Goal: Transaction & Acquisition: Purchase product/service

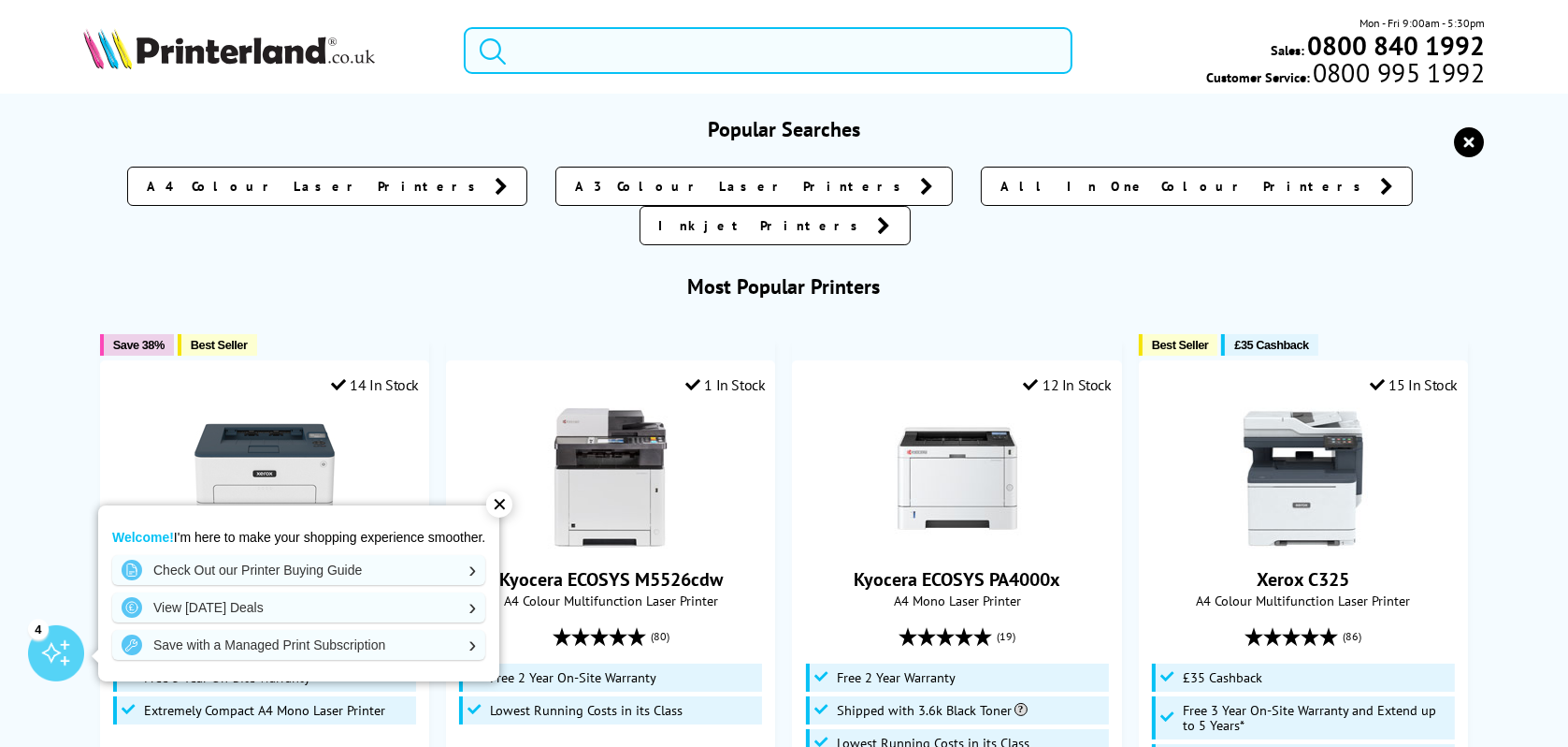
click at [519, 46] on input "search" at bounding box center [768, 51] width 609 height 47
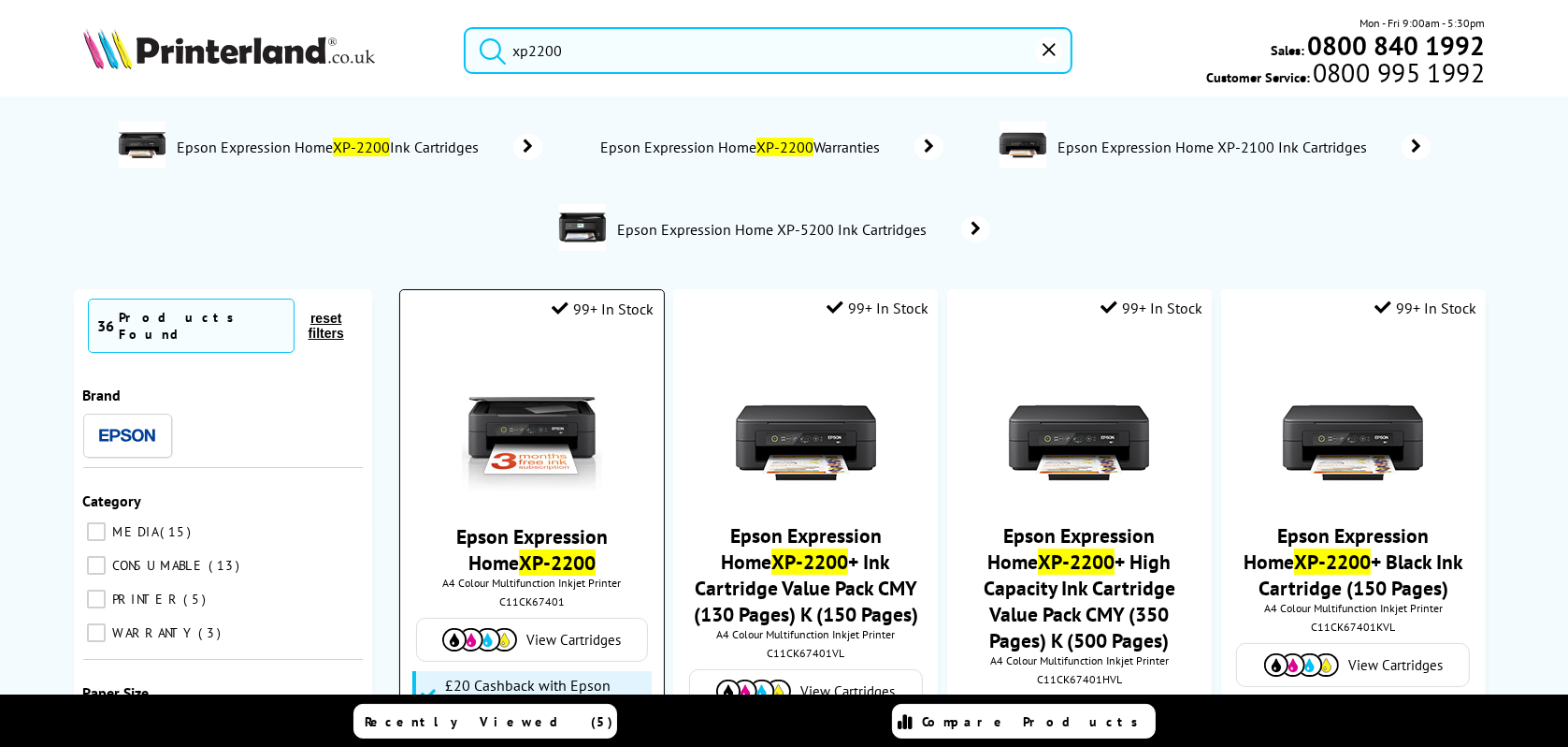
type input "xp2200"
drag, startPoint x: 596, startPoint y: 637, endPoint x: 567, endPoint y: 602, distance: 45.5
click at [595, 637] on span "View Cartridges" at bounding box center [573, 640] width 94 height 18
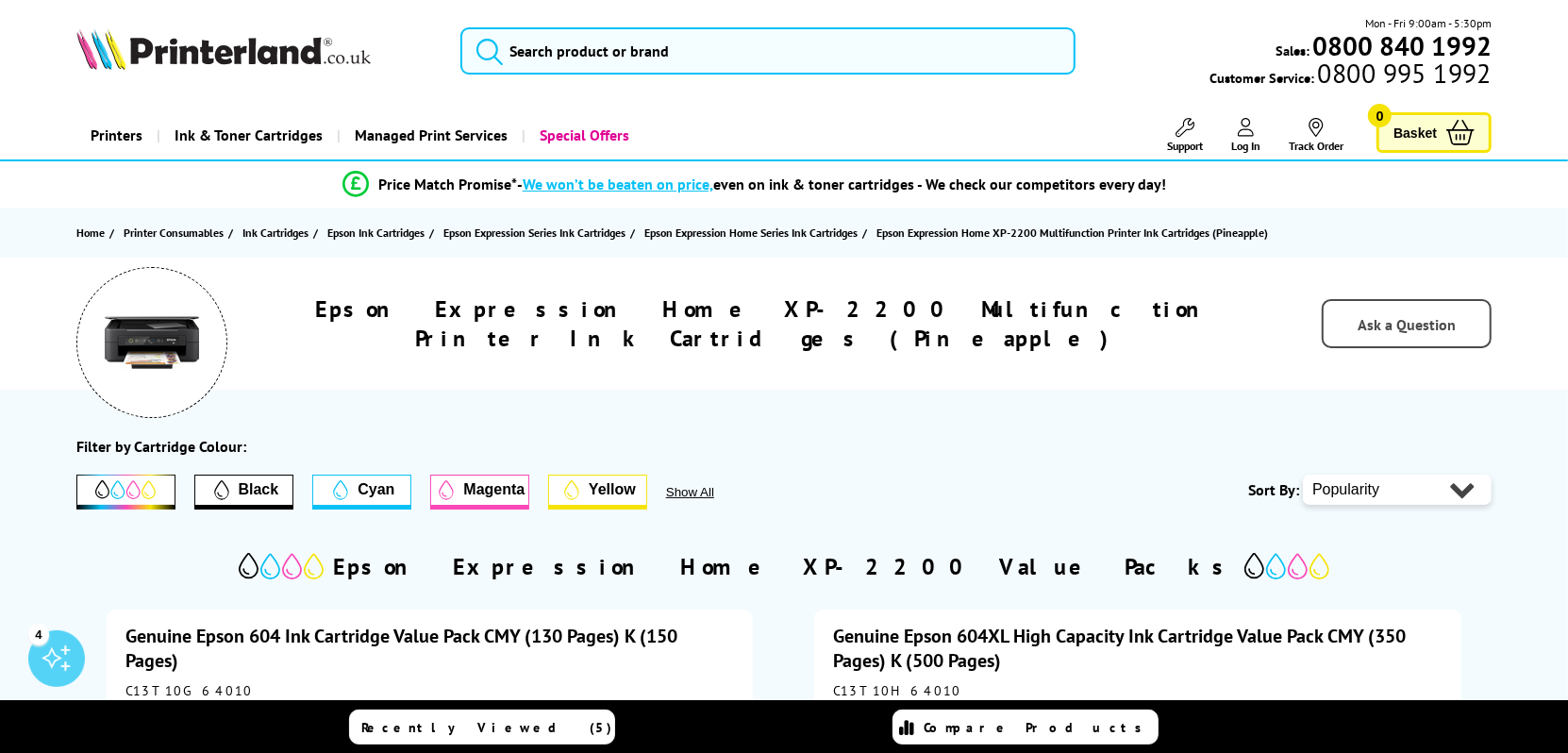
click at [1401, 316] on span "Ask a Question" at bounding box center [1406, 324] width 98 height 19
click at [508, 39] on button "submit" at bounding box center [485, 49] width 48 height 42
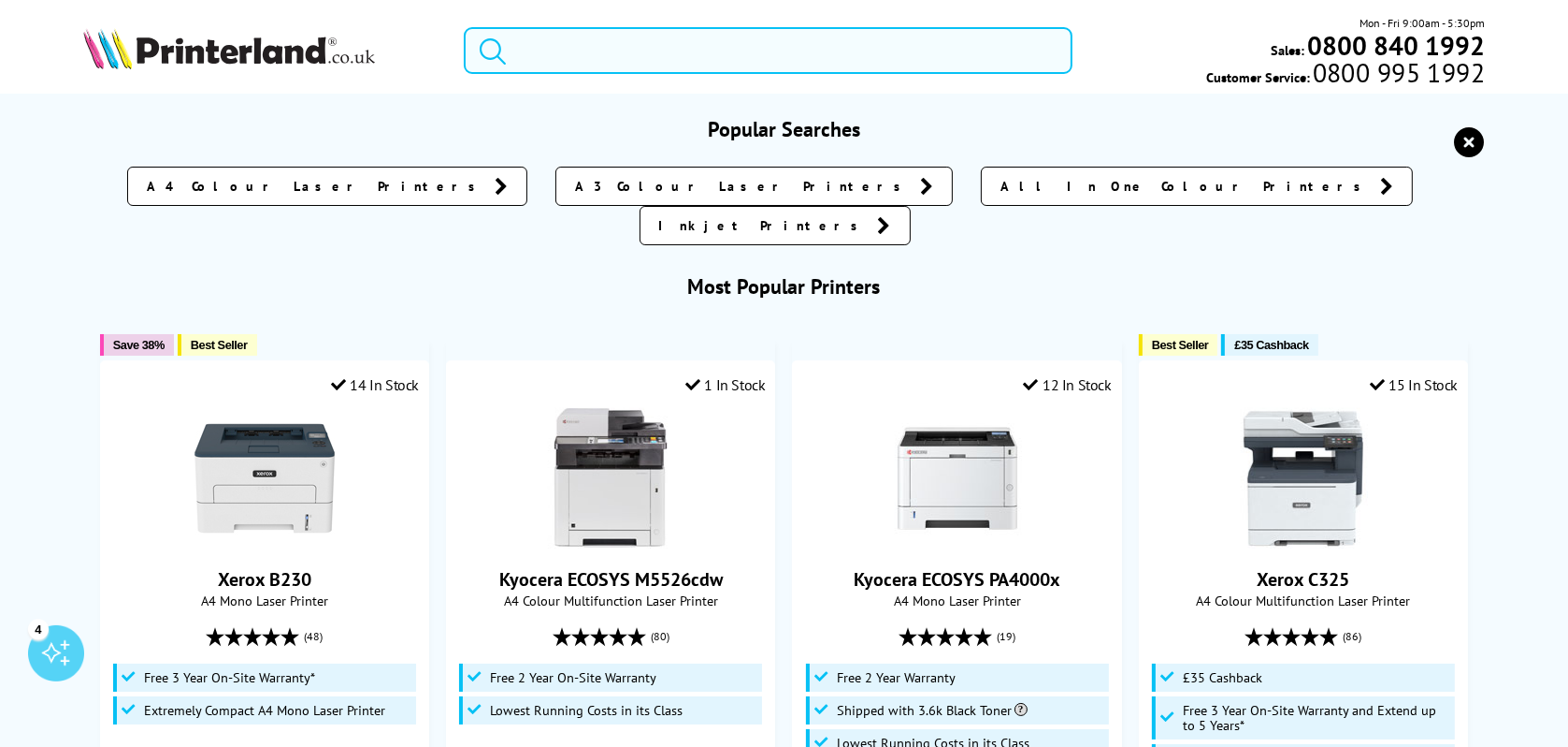
click at [508, 42] on form at bounding box center [768, 51] width 609 height 47
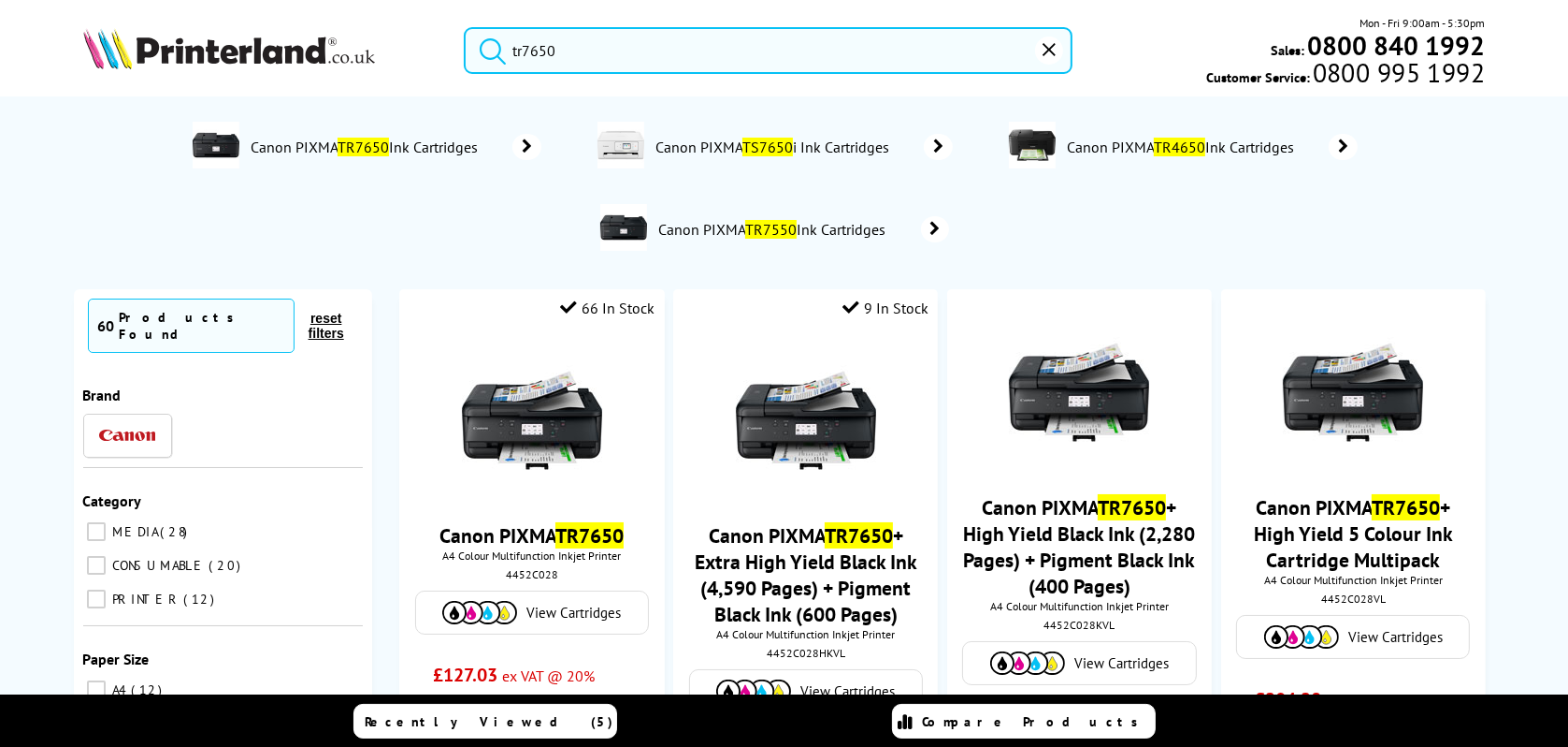
type input "tr7650"
click at [494, 43] on icon "submit" at bounding box center [493, 50] width 29 height 29
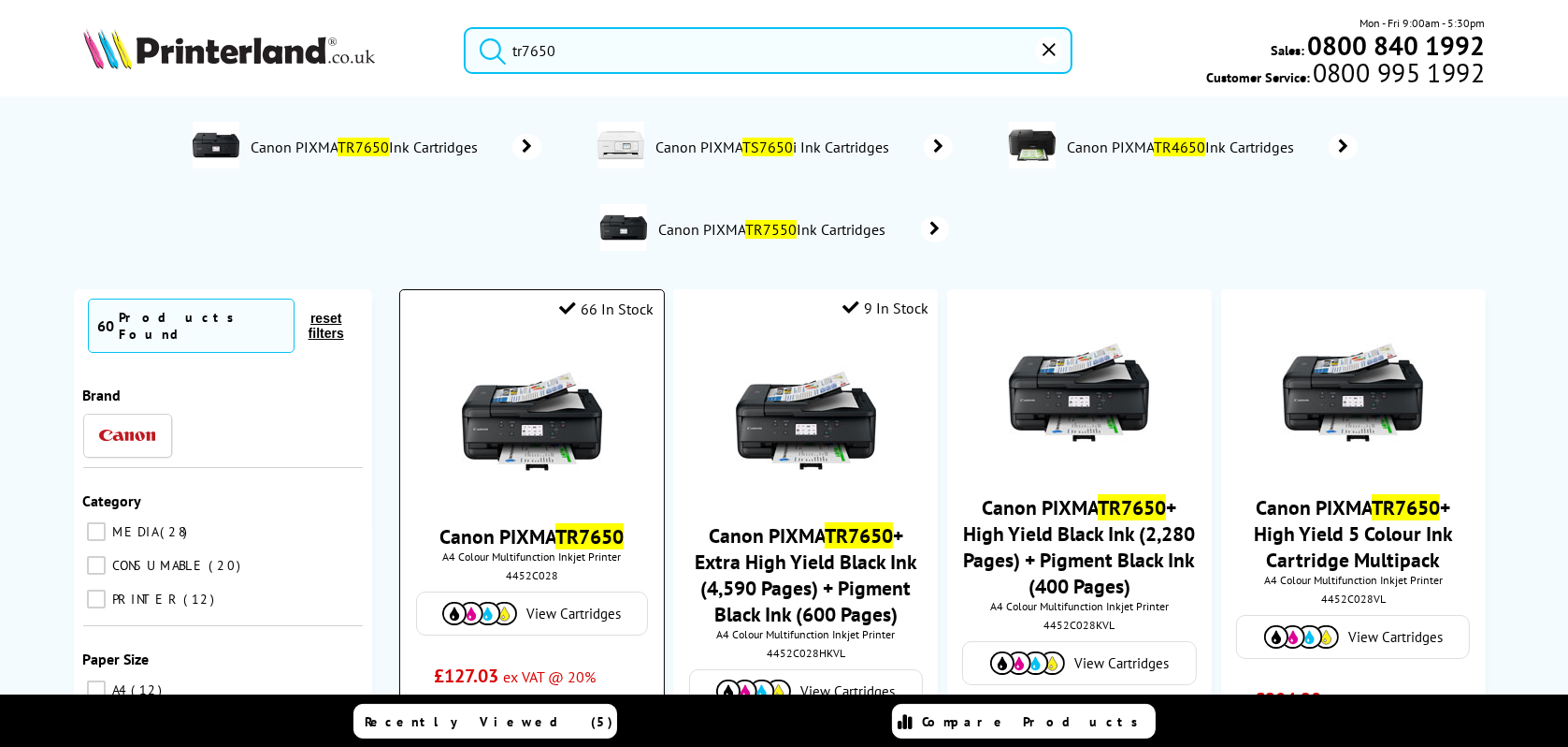
click at [589, 543] on mark "TR7650" at bounding box center [589, 535] width 68 height 27
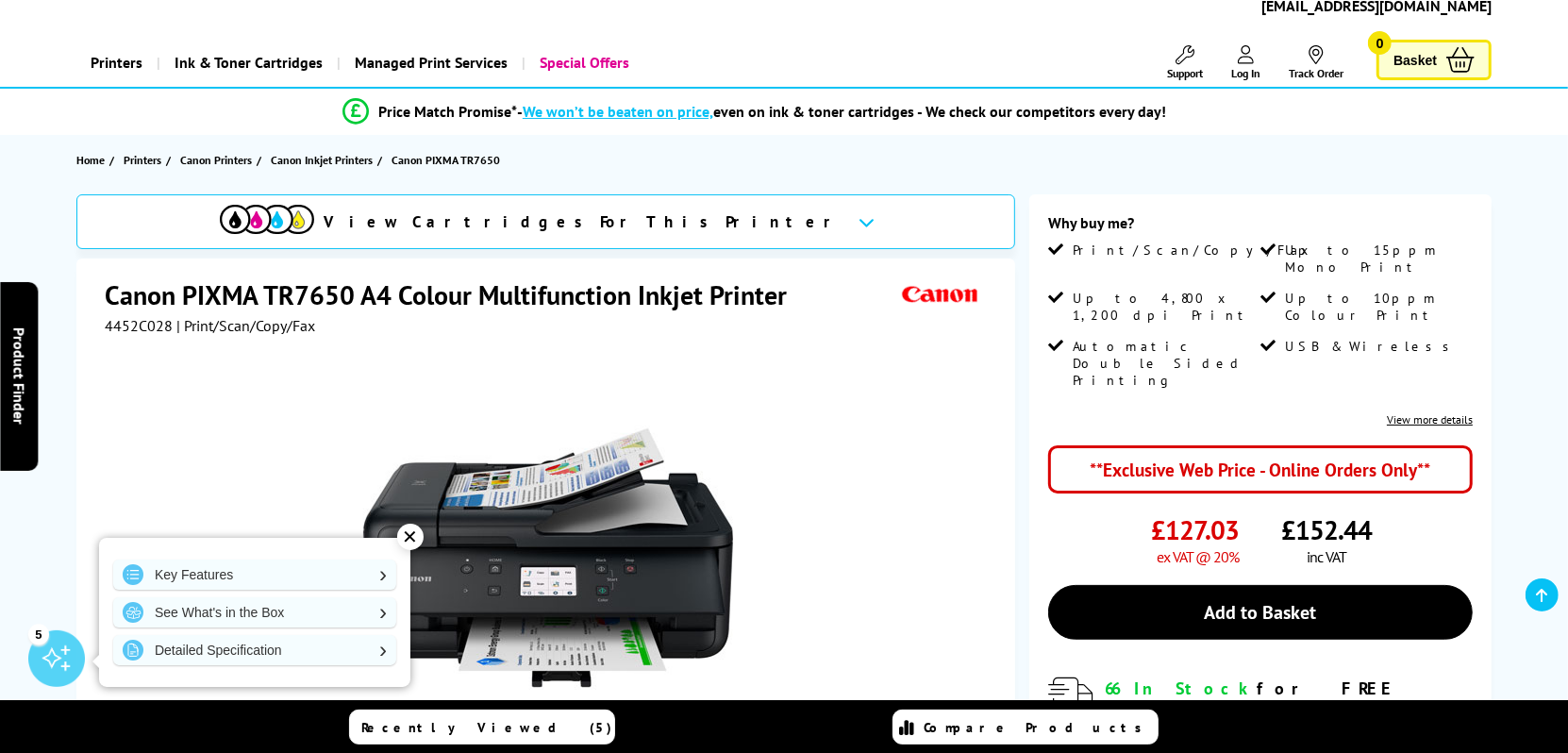
scroll to position [188, 0]
